Goal: Use online tool/utility: Utilize a website feature to perform a specific function

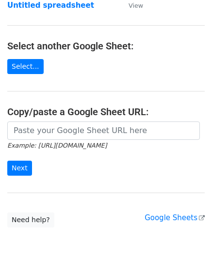
scroll to position [97, 0]
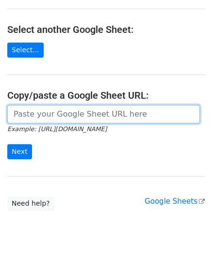
click at [43, 115] on input "url" at bounding box center [103, 114] width 192 height 18
paste input "[URL][DOMAIN_NAME]"
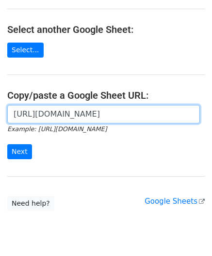
scroll to position [0, 216]
type input "[URL][DOMAIN_NAME]"
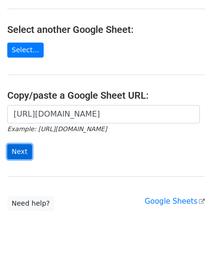
click at [20, 149] on input "Next" at bounding box center [19, 151] width 25 height 15
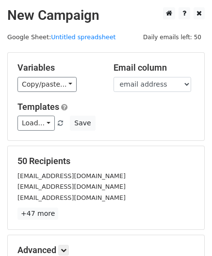
scroll to position [118, 0]
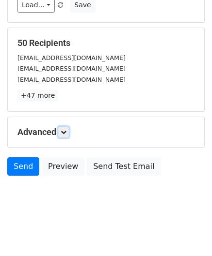
drag, startPoint x: 65, startPoint y: 132, endPoint x: 72, endPoint y: 150, distance: 18.5
click at [65, 132] on icon at bounding box center [63, 132] width 6 height 6
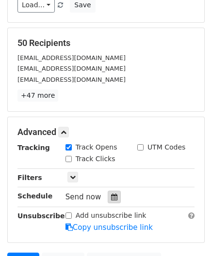
click at [111, 194] on icon at bounding box center [114, 197] width 6 height 7
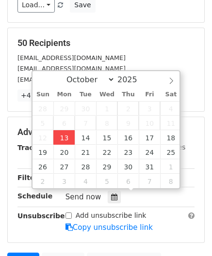
type input "2025-10-13 12:00"
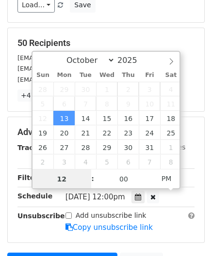
scroll to position [0, 0]
paste input "Hour"
type input "2"
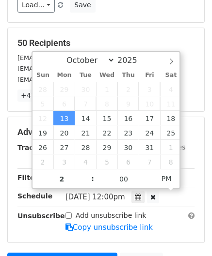
type input "2025-10-13 14:00"
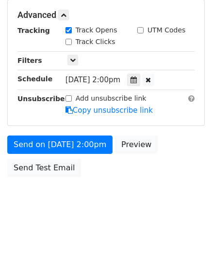
scroll to position [227, 0]
